Goal: Obtain resource: Download file/media

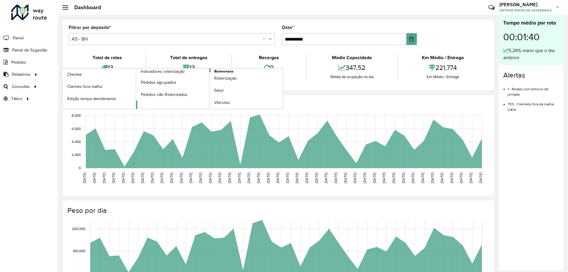
click at [227, 71] on span "Romaneio" at bounding box center [223, 71] width 19 height 6
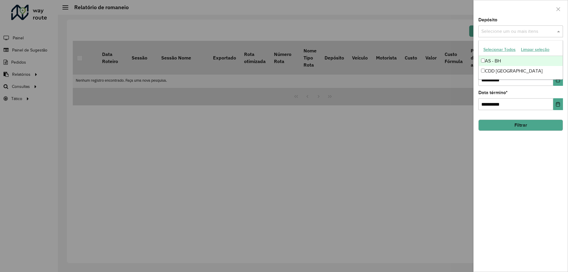
click at [501, 28] on input "text" at bounding box center [518, 31] width 76 height 7
click at [506, 74] on div "CDD [GEOGRAPHIC_DATA]" at bounding box center [521, 71] width 84 height 10
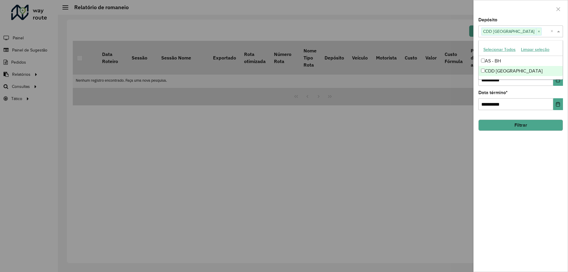
click at [501, 140] on div "**********" at bounding box center [520, 145] width 94 height 254
click at [510, 116] on hb-field-button "Filtrar" at bounding box center [520, 123] width 85 height 16
click at [513, 124] on button "Filtrar" at bounding box center [520, 124] width 85 height 11
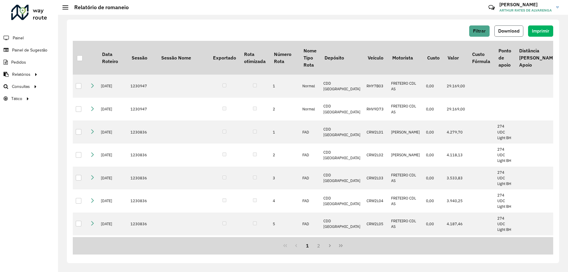
click at [510, 31] on span "Download" at bounding box center [508, 30] width 21 height 5
click at [116, 22] on div "Filtrar Download Imprimir Data Roteiro Sessão Sessão Nome Exportado Rota otimiz…" at bounding box center [313, 141] width 492 height 243
click at [510, 30] on span "Download" at bounding box center [508, 30] width 21 height 5
